Goal: Task Accomplishment & Management: Complete application form

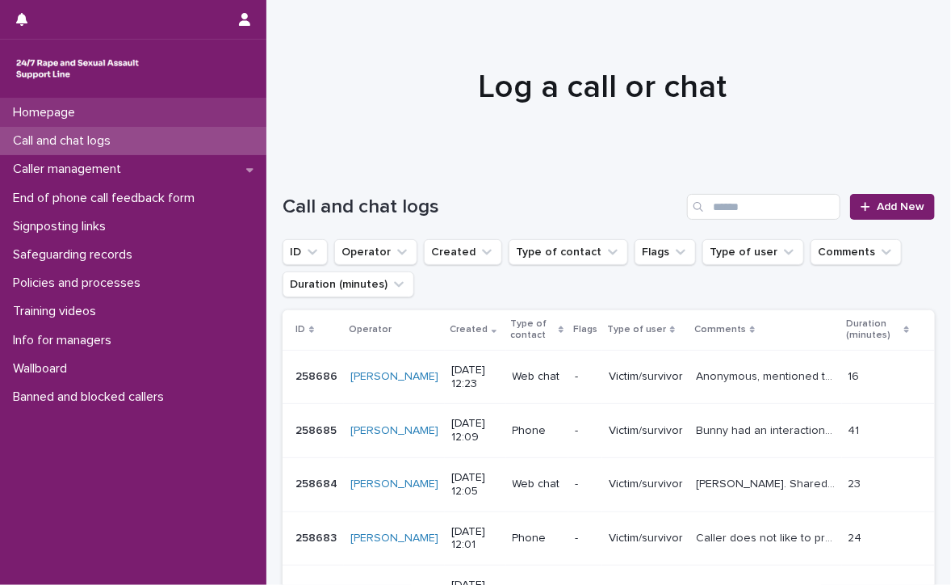
click at [74, 107] on p "Homepage" at bounding box center [47, 112] width 82 height 15
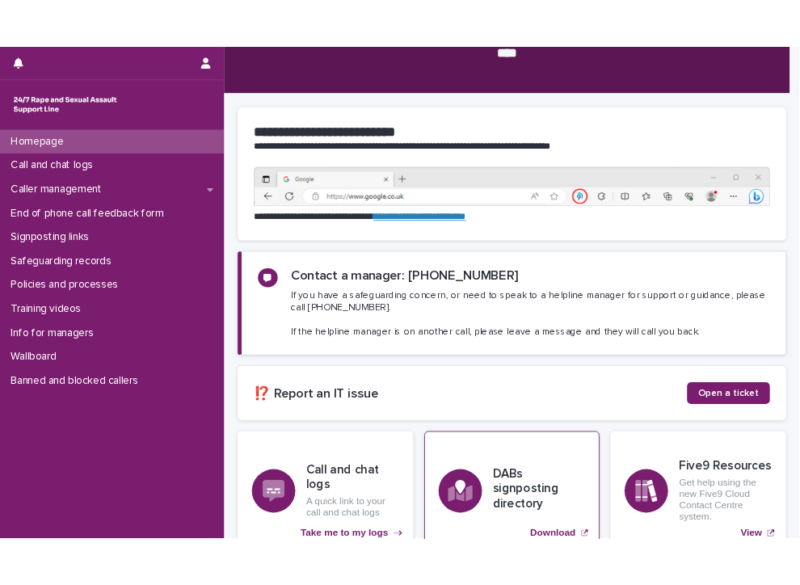
scroll to position [275, 0]
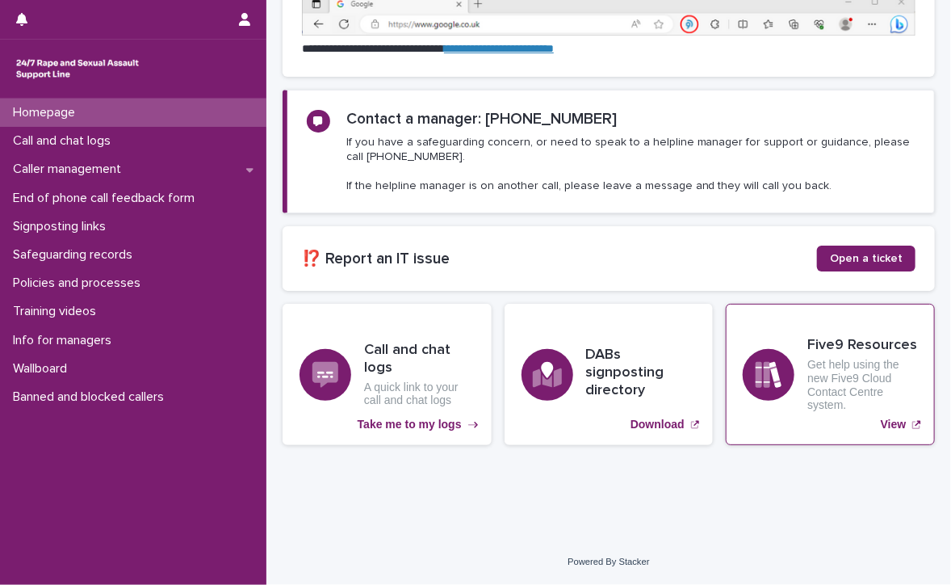
click at [762, 370] on icon "View" at bounding box center [768, 375] width 25 height 26
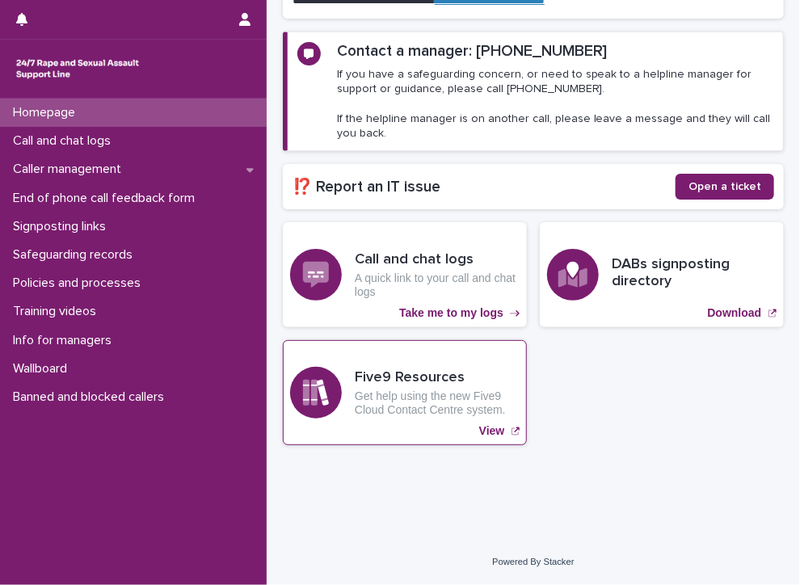
scroll to position [245, 0]
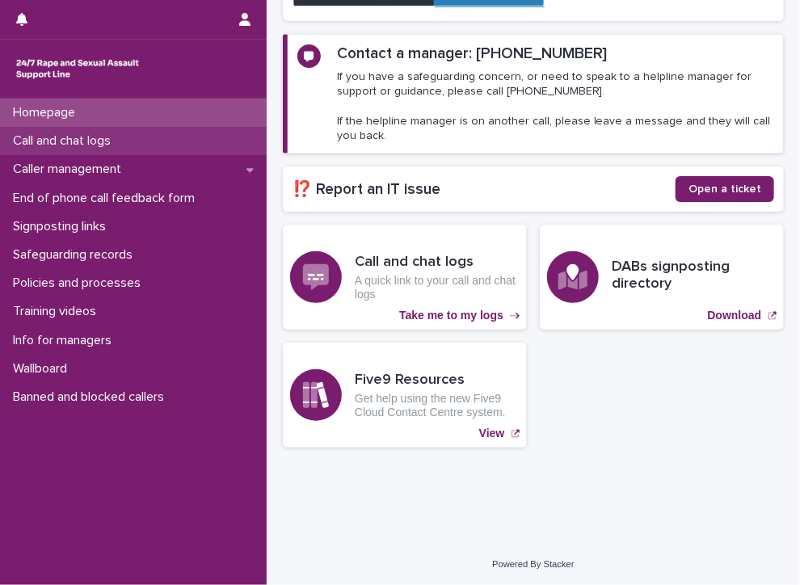
click at [103, 139] on p "Call and chat logs" at bounding box center [64, 140] width 117 height 15
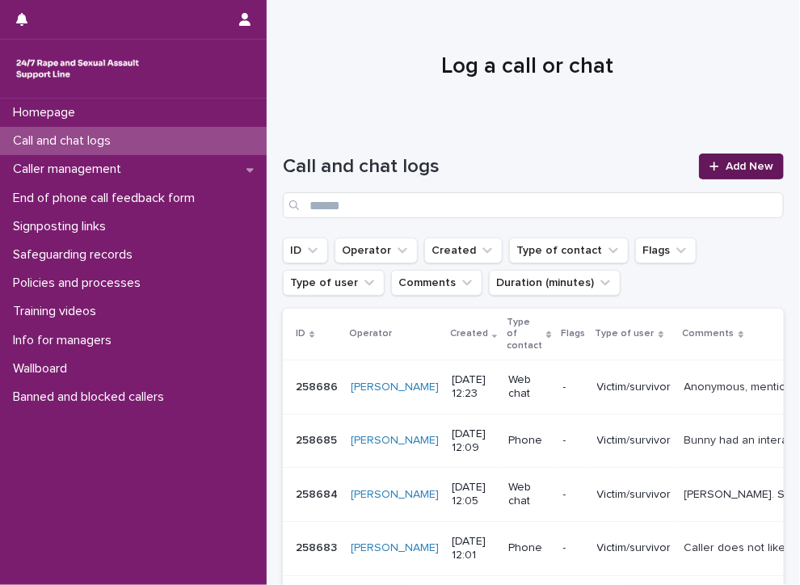
click at [729, 162] on span "Add New" at bounding box center [749, 166] width 48 height 11
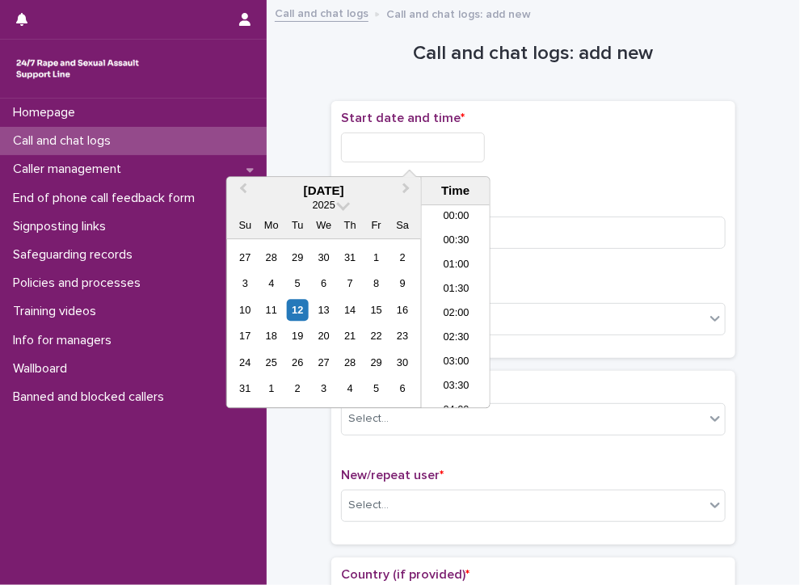
click at [464, 148] on input "text" at bounding box center [413, 147] width 144 height 30
click at [454, 303] on li "13:00" at bounding box center [456, 307] width 69 height 24
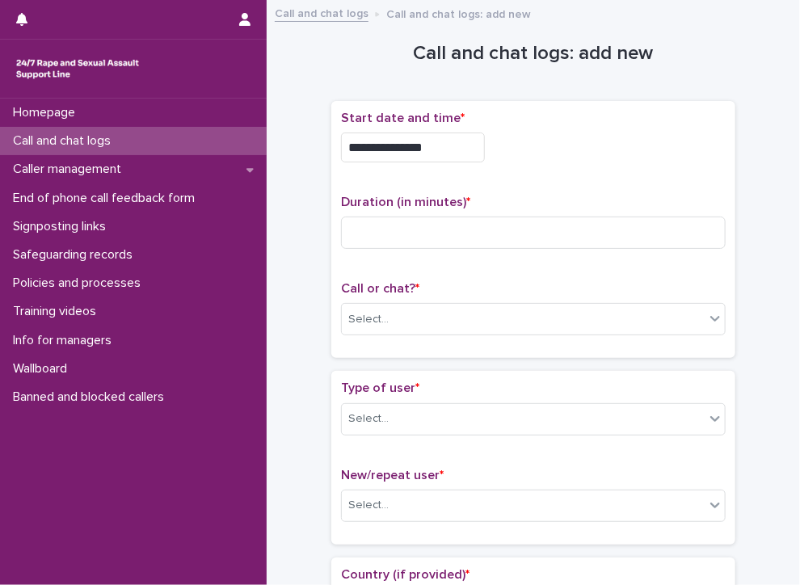
click at [438, 152] on input "**********" at bounding box center [413, 147] width 144 height 30
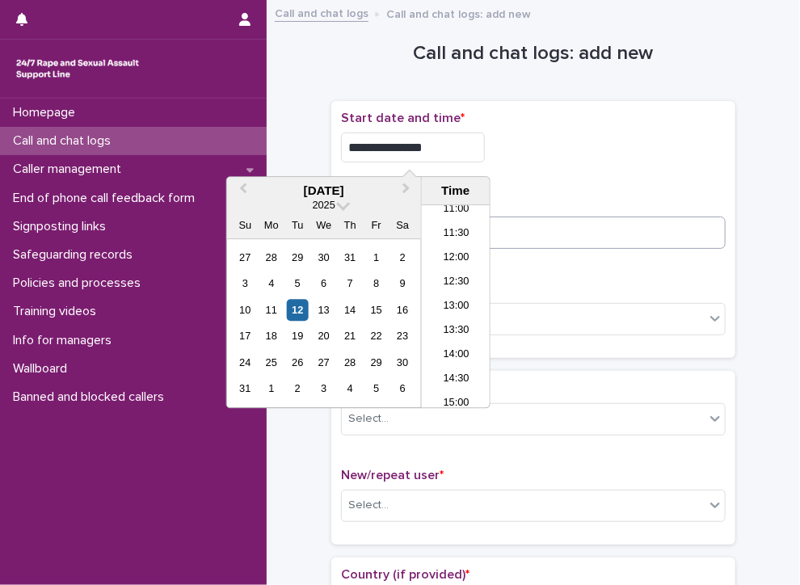
type input "**********"
click at [520, 237] on input at bounding box center [533, 232] width 384 height 32
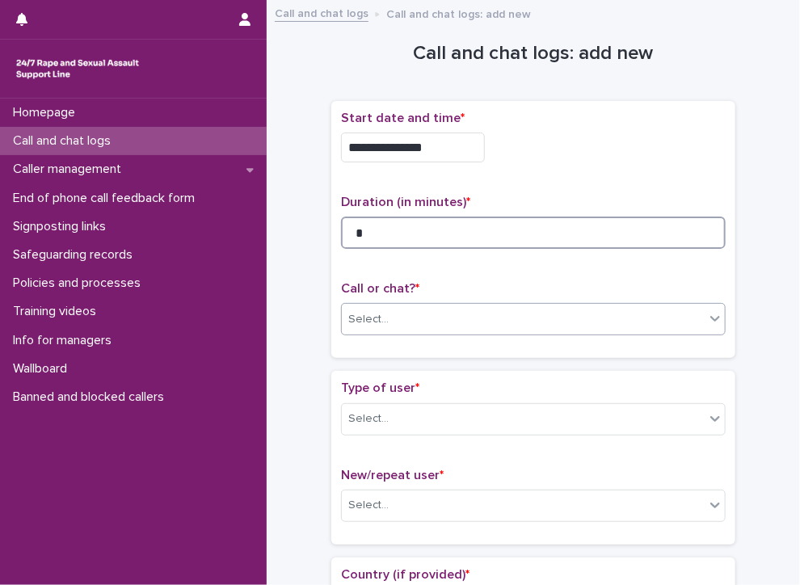
type input "*"
click at [472, 306] on div "Select..." at bounding box center [523, 319] width 363 height 27
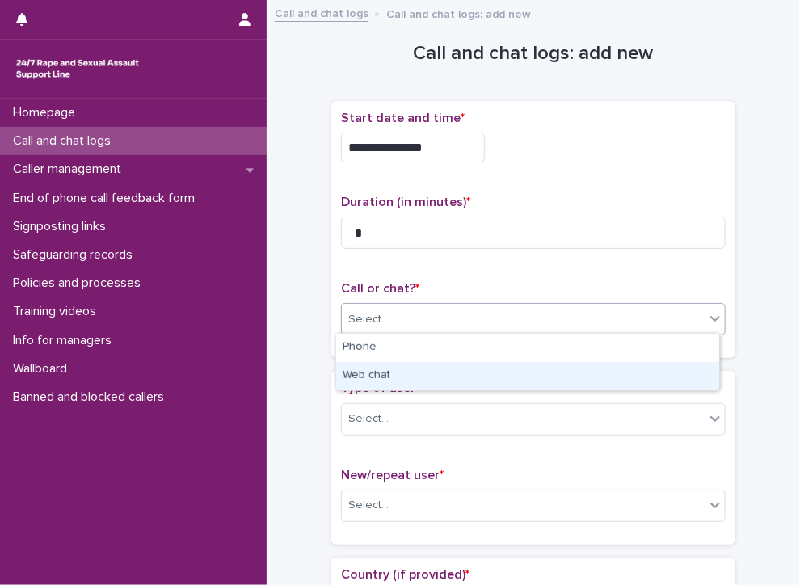
click at [447, 370] on div "Web chat" at bounding box center [527, 376] width 383 height 28
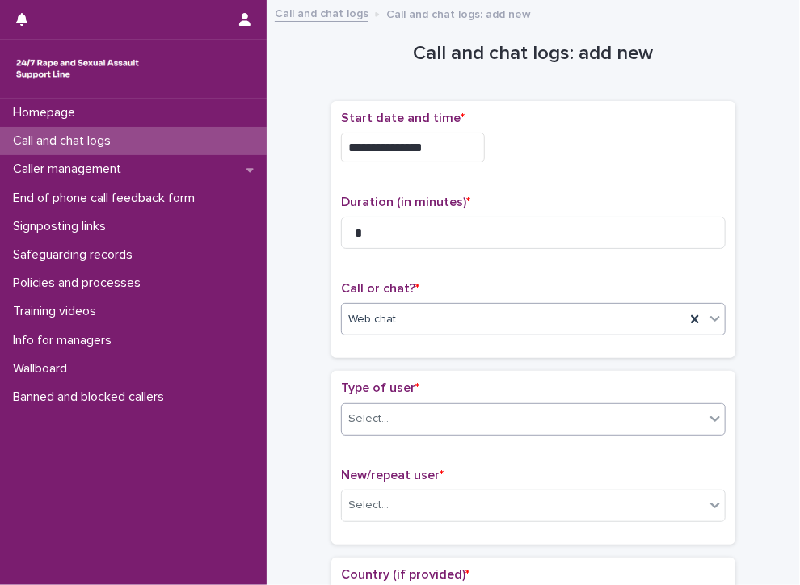
click at [417, 419] on div "Select..." at bounding box center [523, 418] width 363 height 27
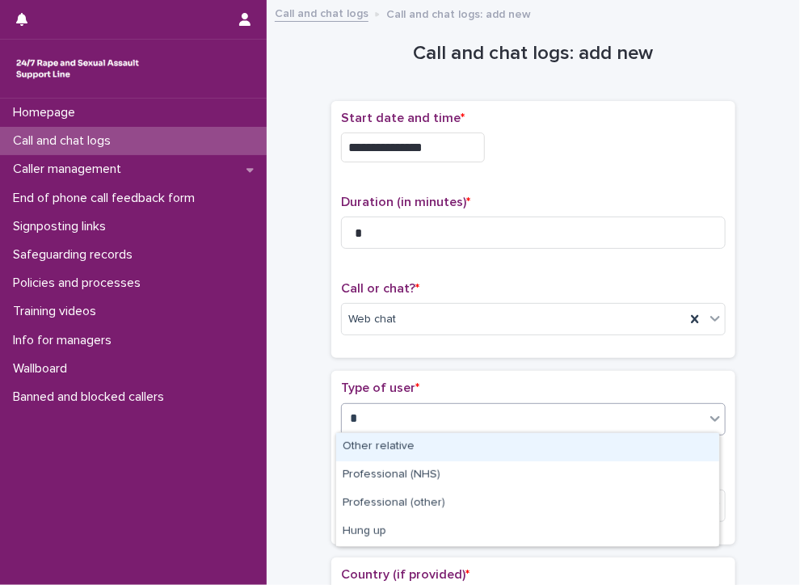
type input "**"
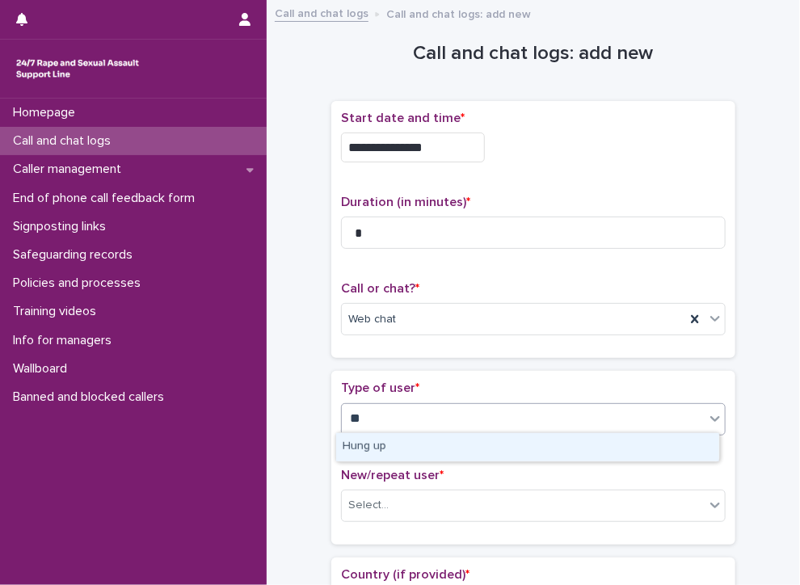
click at [423, 446] on div "Hung up" at bounding box center [527, 447] width 383 height 28
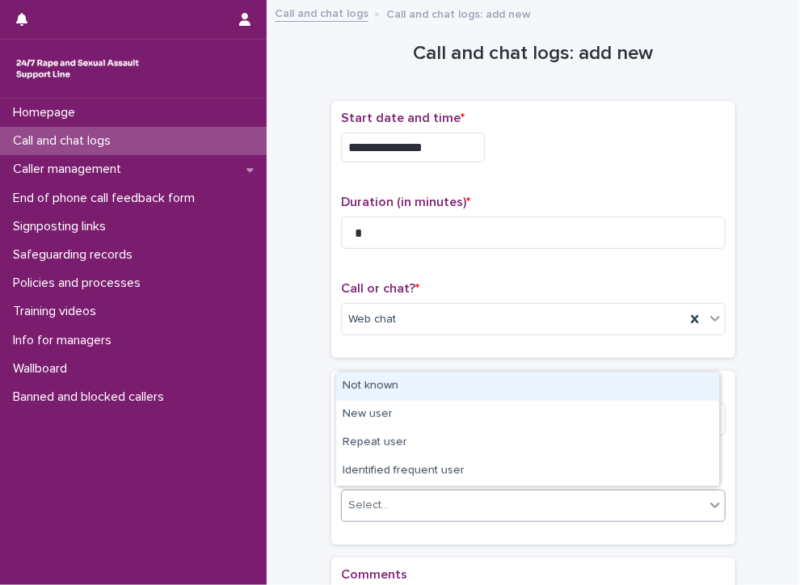
click at [439, 497] on div "Select..." at bounding box center [523, 505] width 363 height 27
click at [384, 385] on div "Not known" at bounding box center [527, 386] width 383 height 28
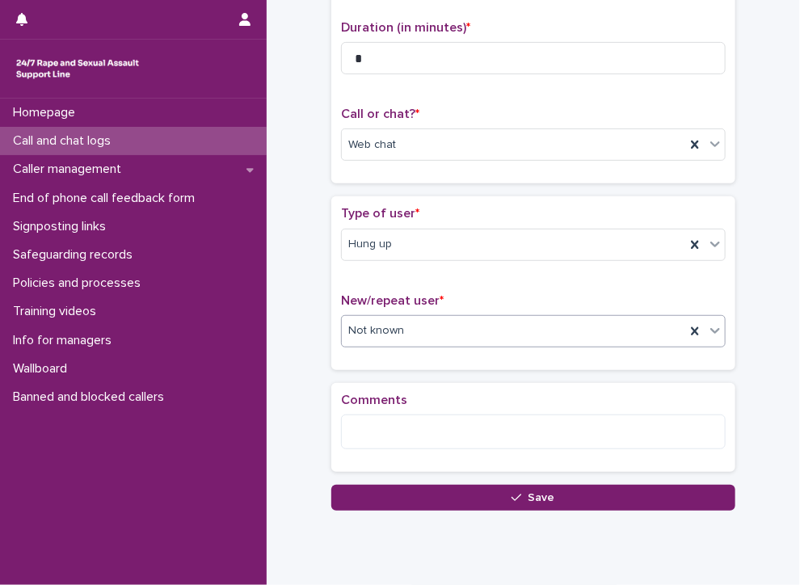
scroll to position [142, 0]
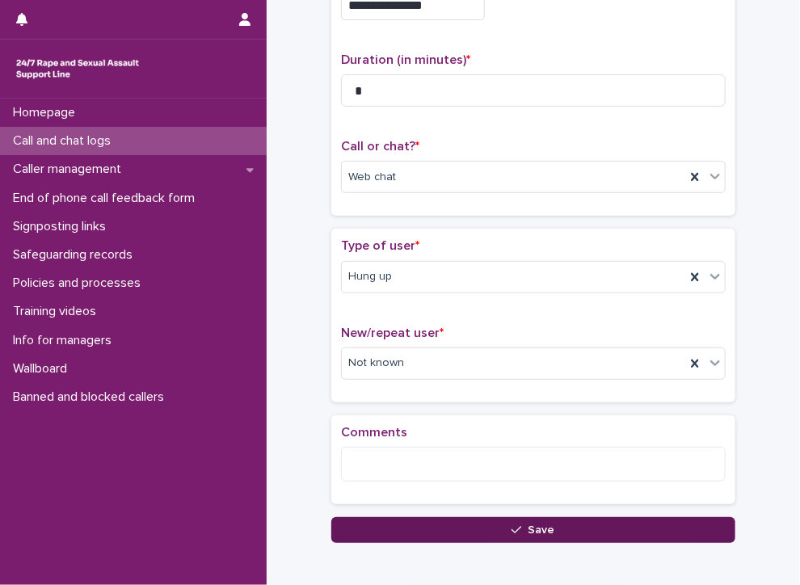
click at [528, 524] on span "Save" at bounding box center [541, 529] width 27 height 11
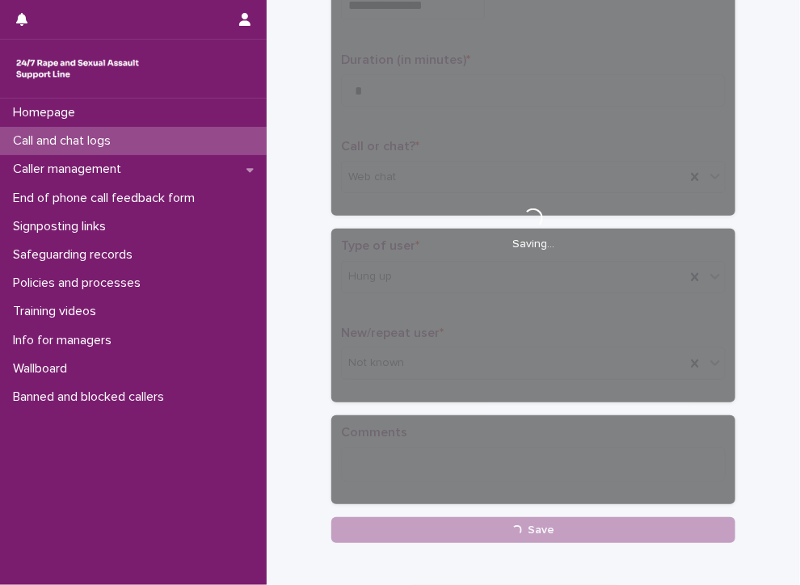
click at [74, 135] on p "Call and chat logs" at bounding box center [64, 140] width 117 height 15
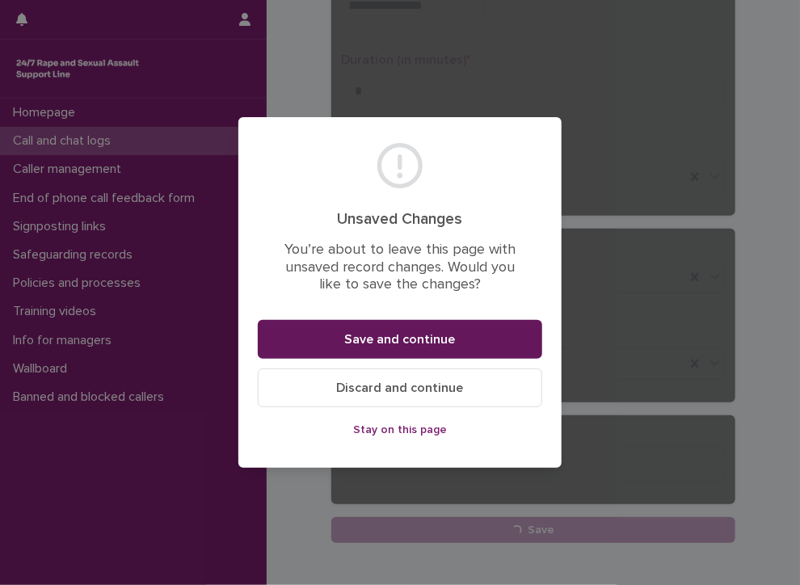
click at [430, 331] on button "Save and continue" at bounding box center [400, 339] width 284 height 39
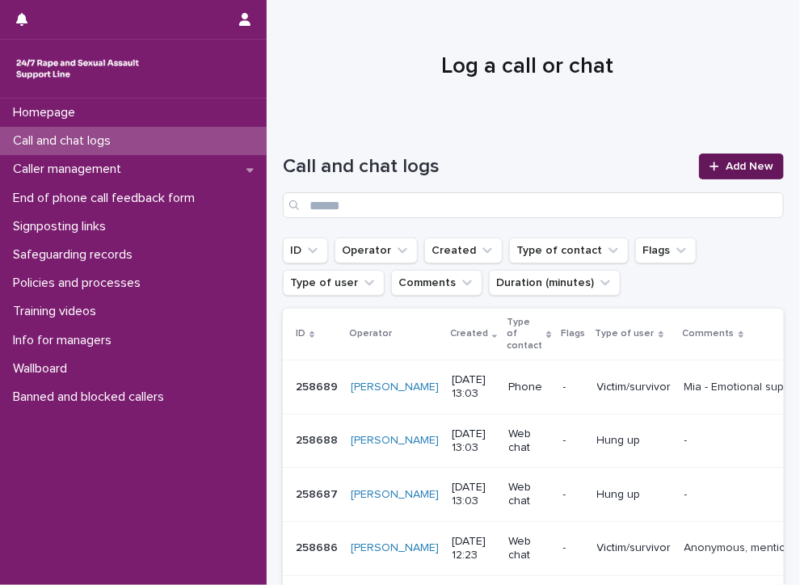
click at [725, 166] on span "Add New" at bounding box center [749, 166] width 48 height 11
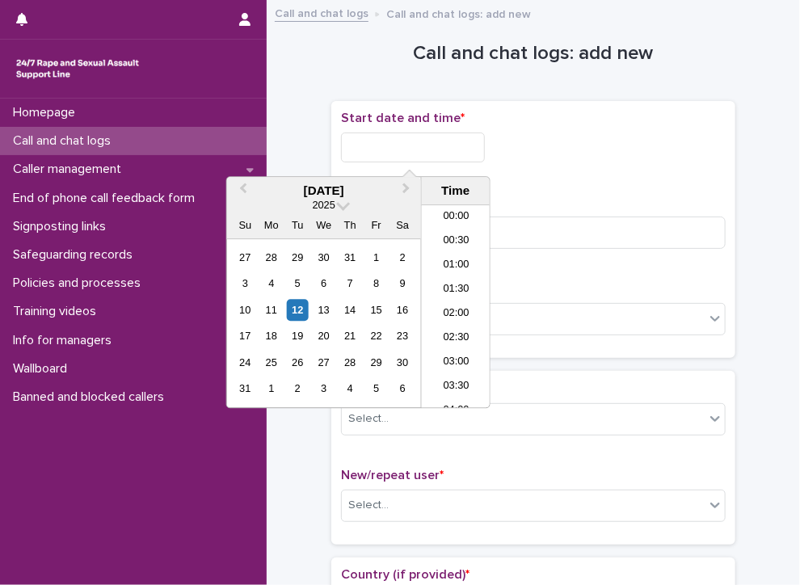
click at [413, 144] on input "text" at bounding box center [413, 147] width 144 height 30
click at [453, 303] on li "13:00" at bounding box center [456, 307] width 69 height 24
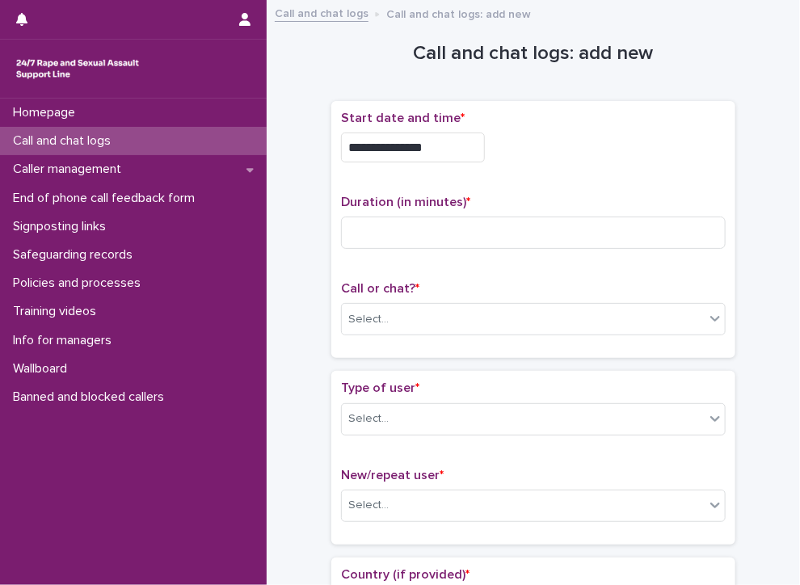
click at [452, 151] on input "**********" at bounding box center [413, 147] width 144 height 30
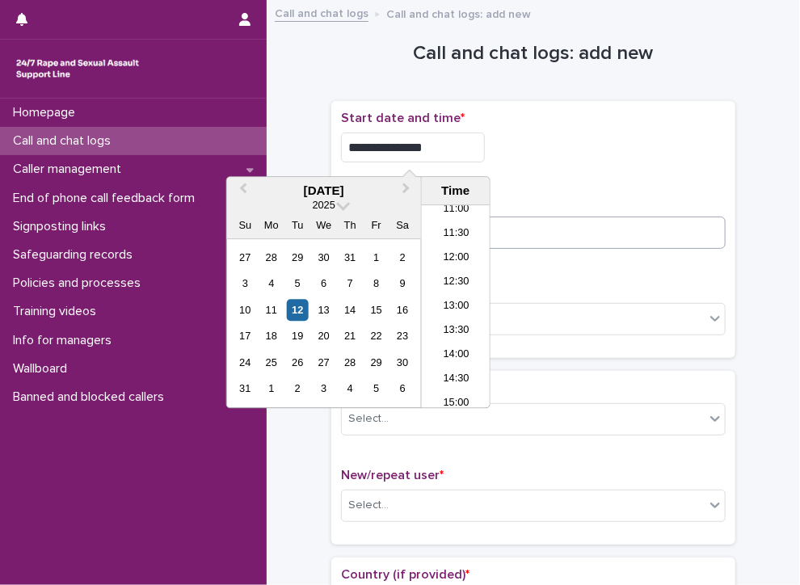
type input "**********"
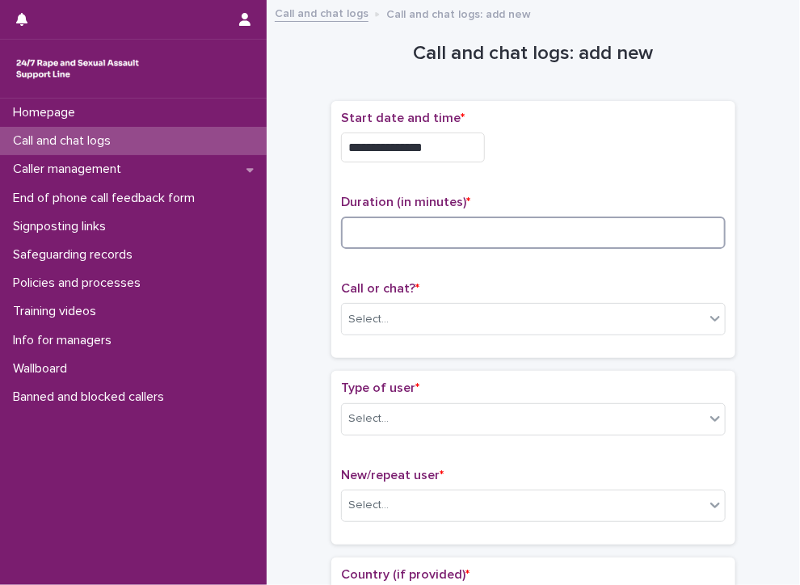
click at [523, 222] on input at bounding box center [533, 232] width 384 height 32
type input "*"
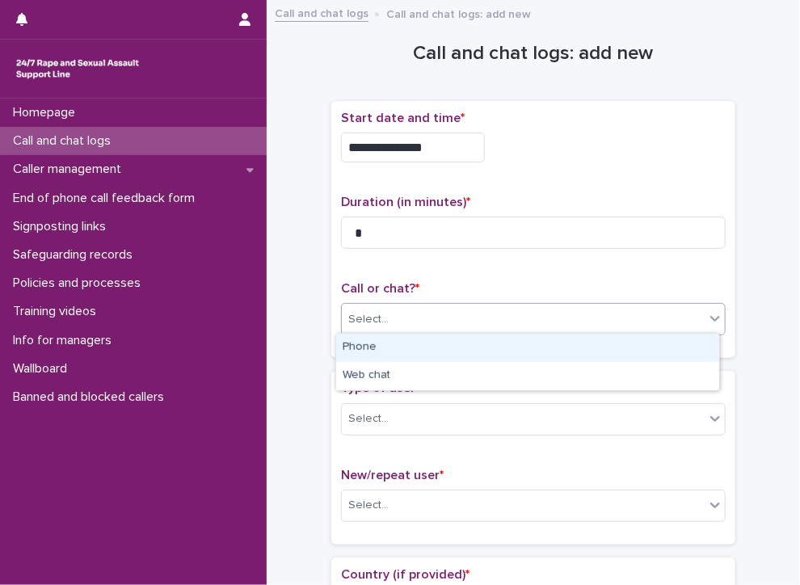
click at [443, 316] on div "Select..." at bounding box center [523, 319] width 363 height 27
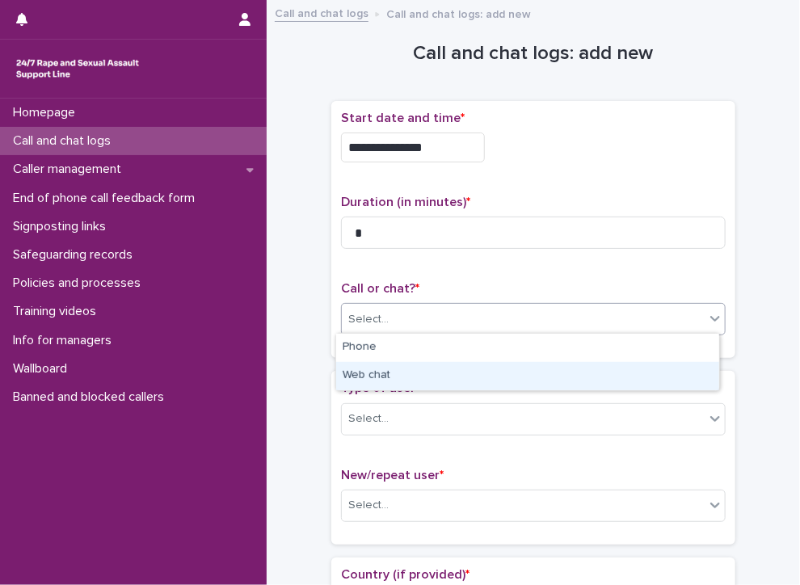
click at [406, 378] on div "Web chat" at bounding box center [527, 376] width 383 height 28
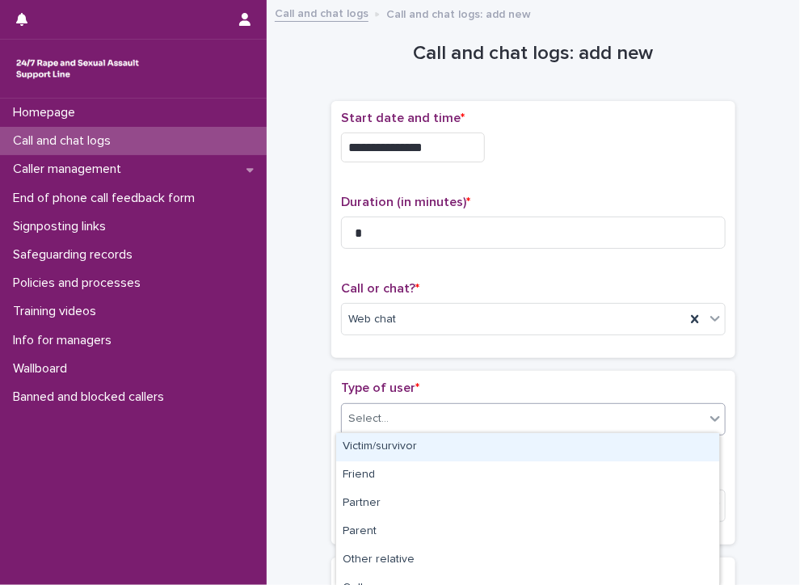
click at [401, 420] on div "Select..." at bounding box center [523, 418] width 363 height 27
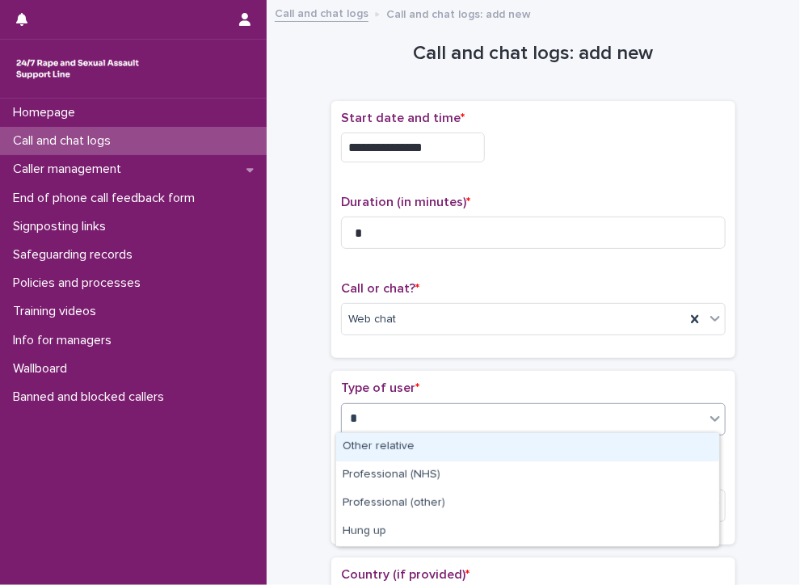
type input "**"
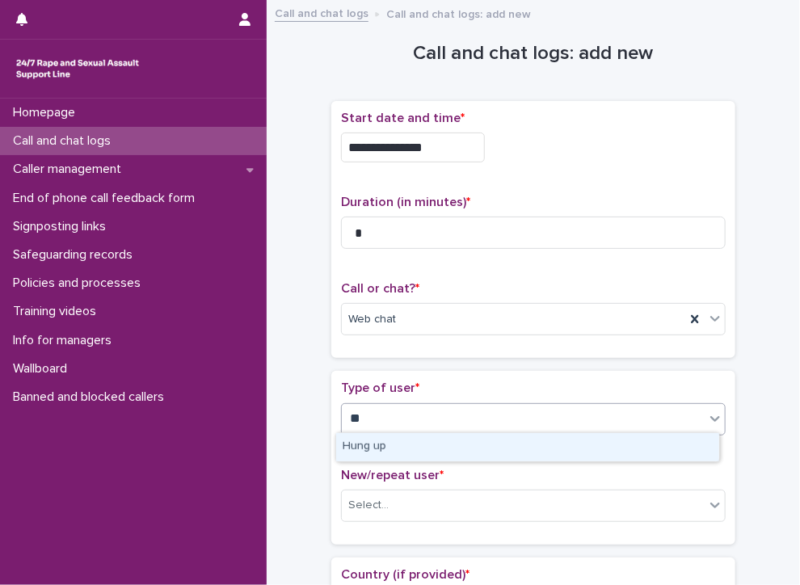
click at [429, 447] on div "Hung up" at bounding box center [527, 447] width 383 height 28
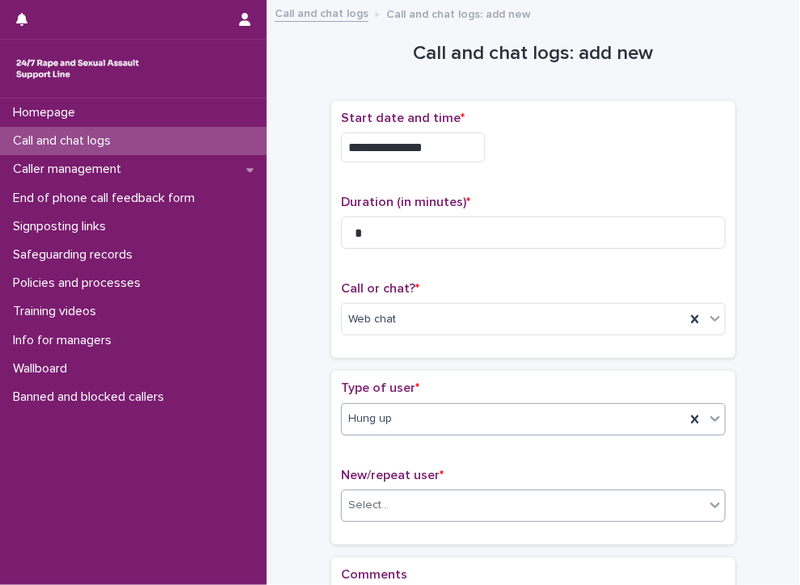
click at [502, 498] on div "Select..." at bounding box center [523, 505] width 363 height 27
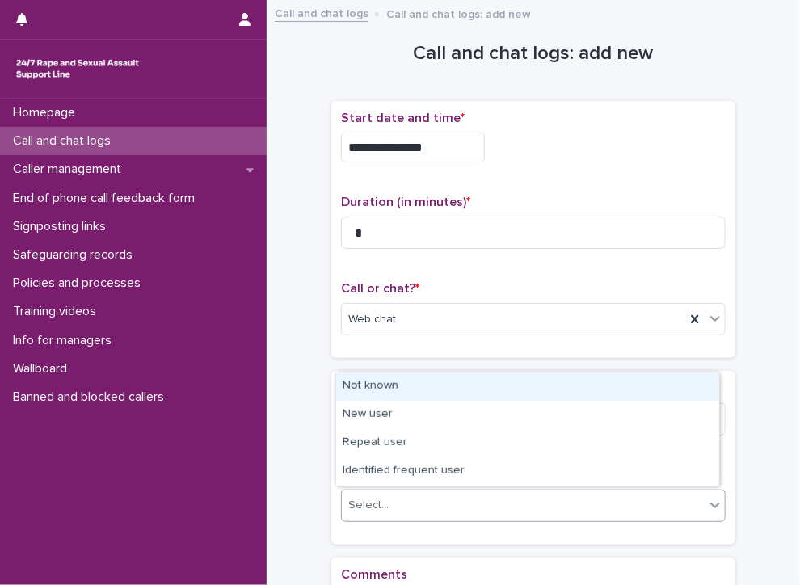
click at [397, 388] on div "Not known" at bounding box center [527, 386] width 383 height 28
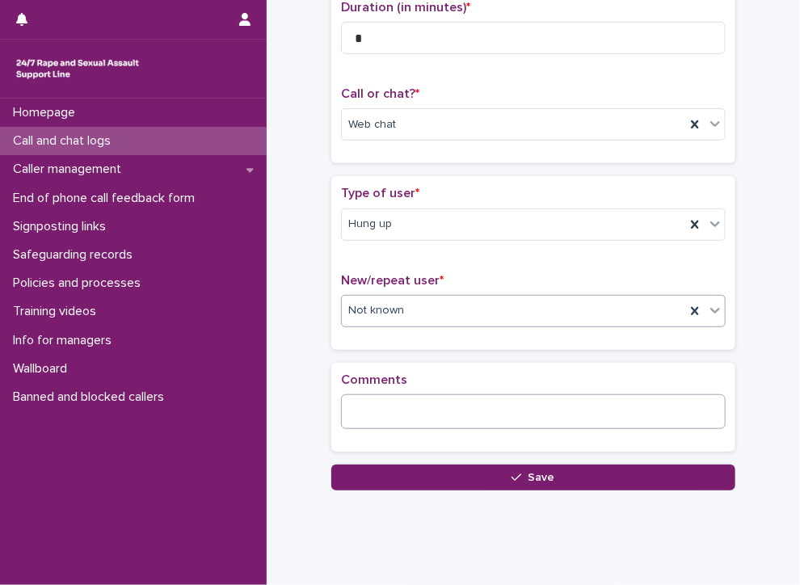
scroll to position [223, 0]
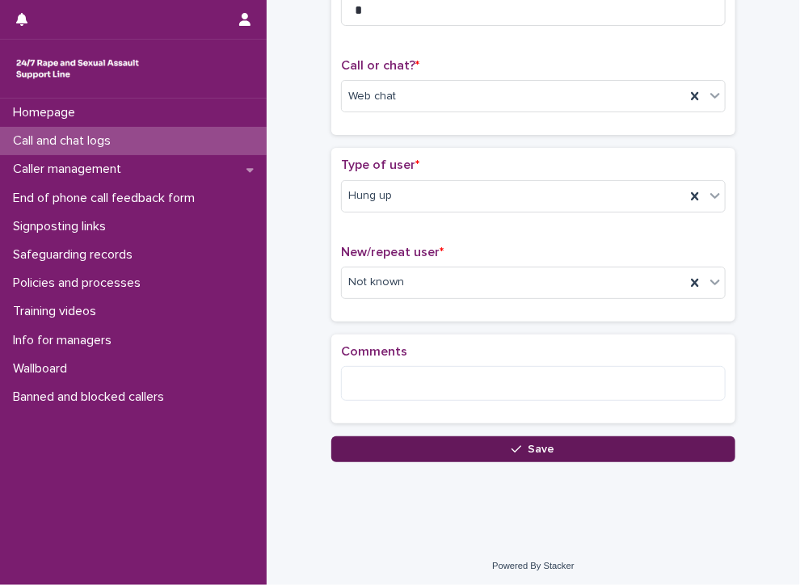
click at [535, 438] on button "Save" at bounding box center [533, 449] width 404 height 26
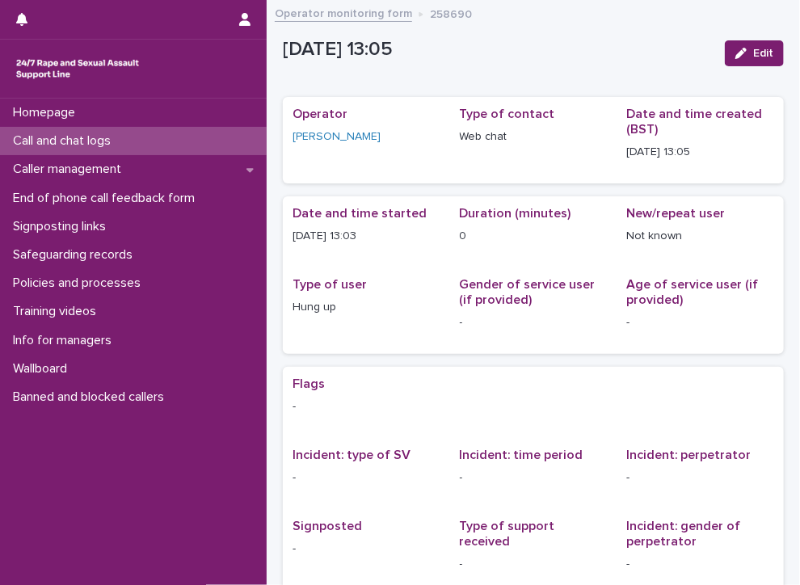
click at [38, 141] on p "Call and chat logs" at bounding box center [64, 140] width 117 height 15
